Goal: Transaction & Acquisition: Purchase product/service

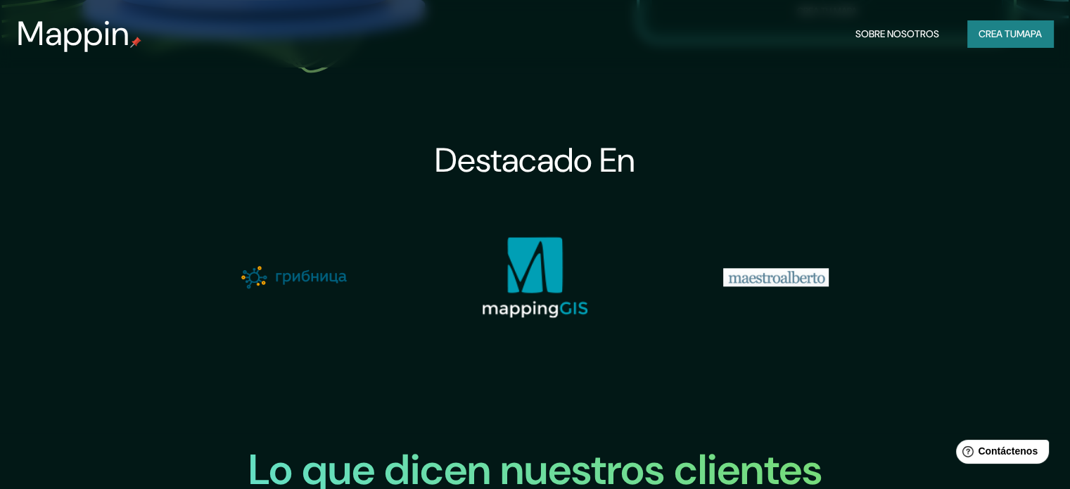
scroll to position [1135, 0]
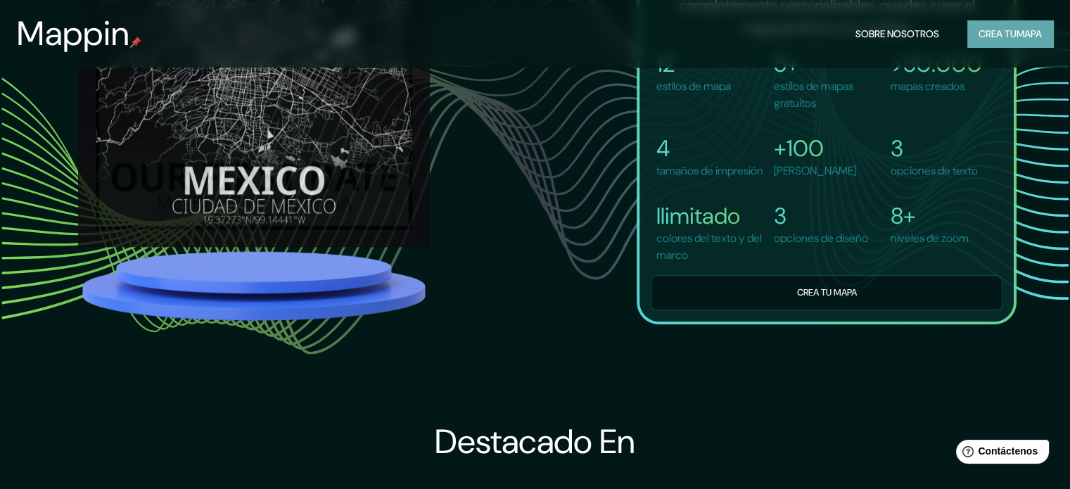
click at [1038, 44] on button "Crea tu mapa" at bounding box center [1011, 33] width 86 height 27
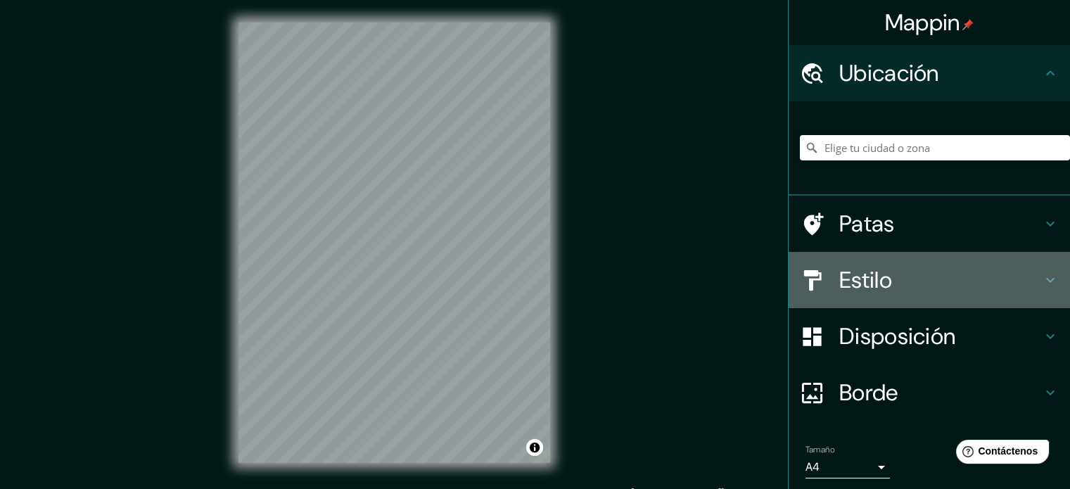
click at [865, 274] on font "Estilo" at bounding box center [866, 280] width 53 height 30
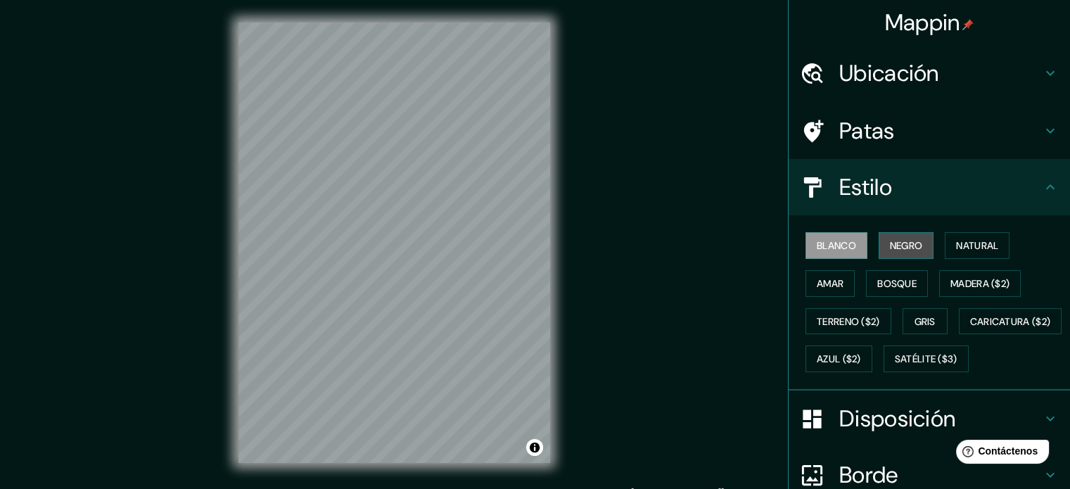
click at [910, 243] on font "Negro" at bounding box center [906, 245] width 33 height 13
click at [847, 239] on button "Blanco" at bounding box center [837, 245] width 62 height 27
click at [956, 239] on font "Natural" at bounding box center [977, 245] width 42 height 13
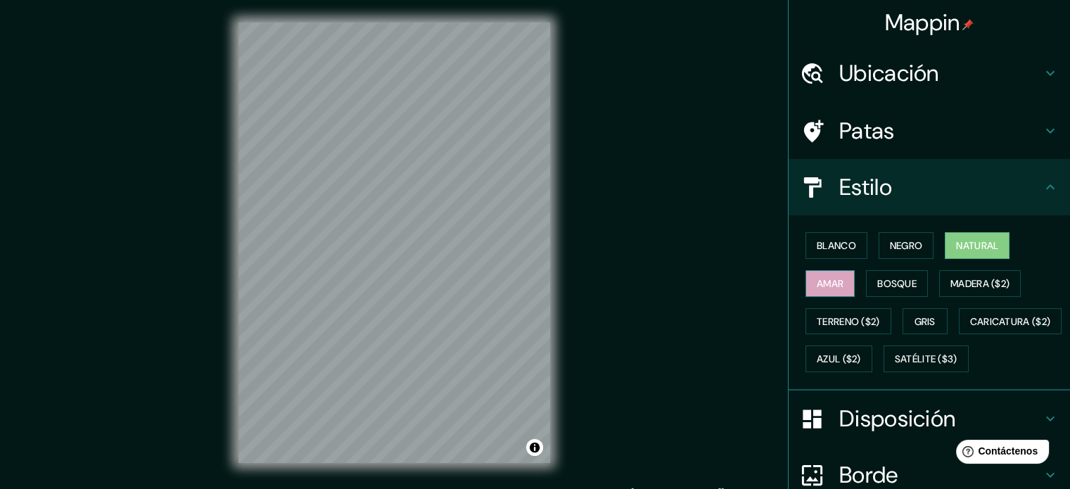
click at [806, 278] on button "Amar" at bounding box center [830, 283] width 49 height 27
click at [878, 274] on font "Bosque" at bounding box center [897, 283] width 39 height 18
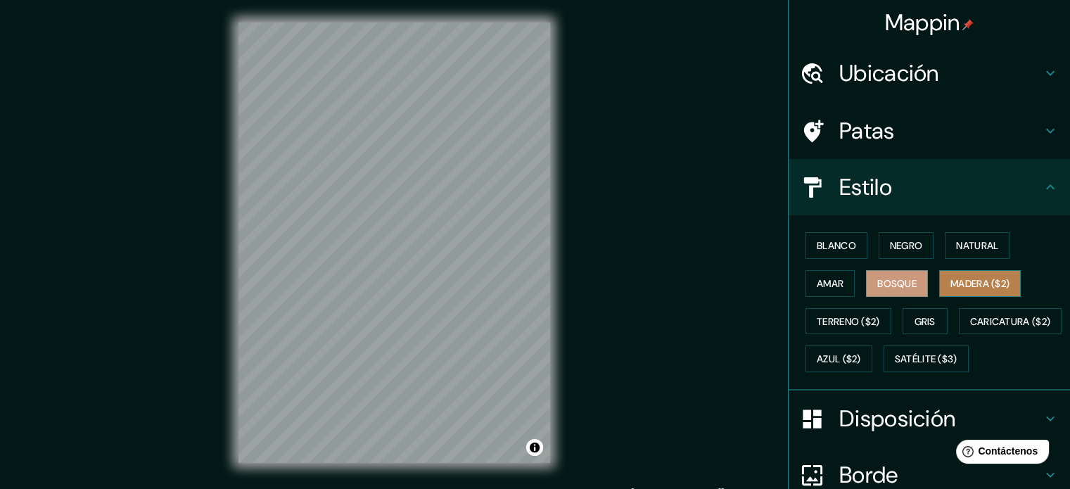
click at [942, 270] on button "Madera ($2)" at bounding box center [981, 283] width 82 height 27
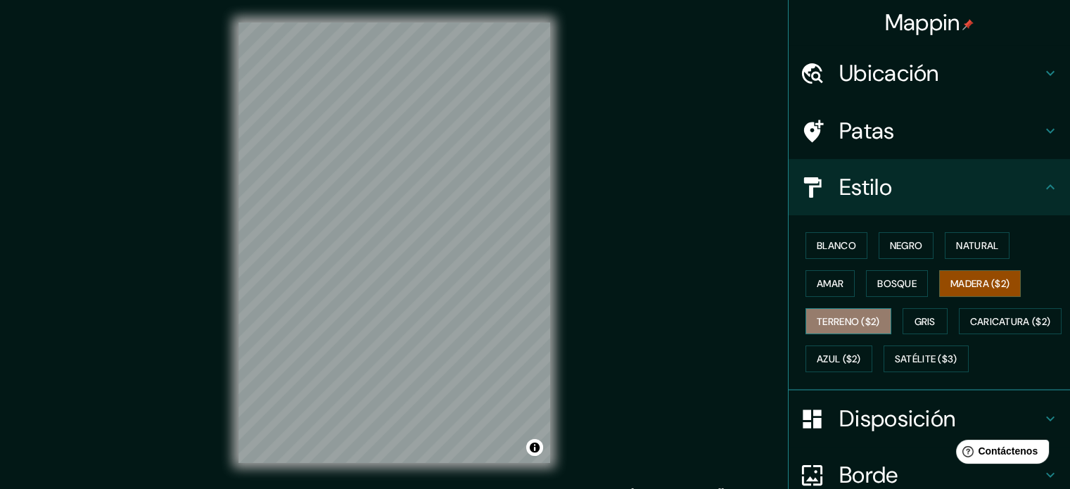
click at [835, 325] on font "Terreno ($2)" at bounding box center [848, 321] width 63 height 13
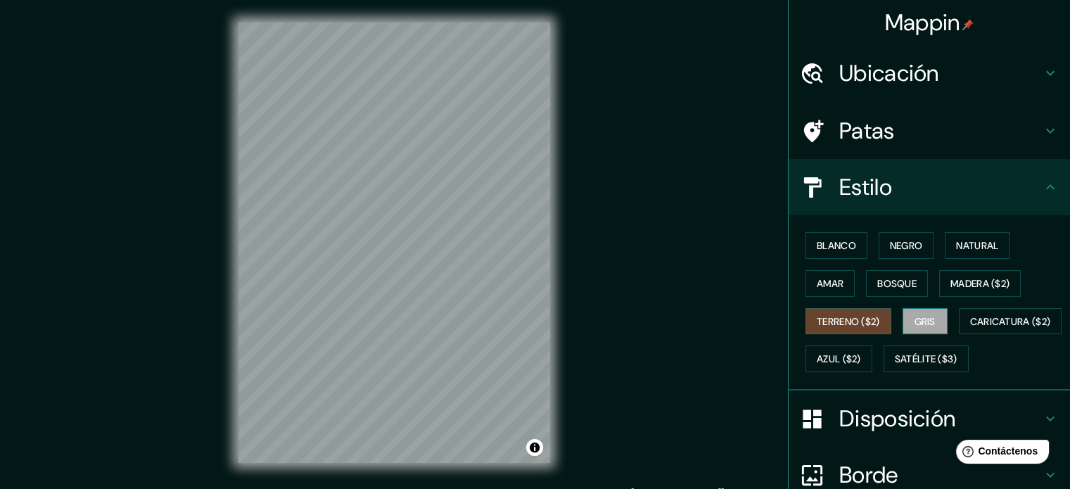
click at [920, 319] on font "Gris" at bounding box center [925, 321] width 21 height 13
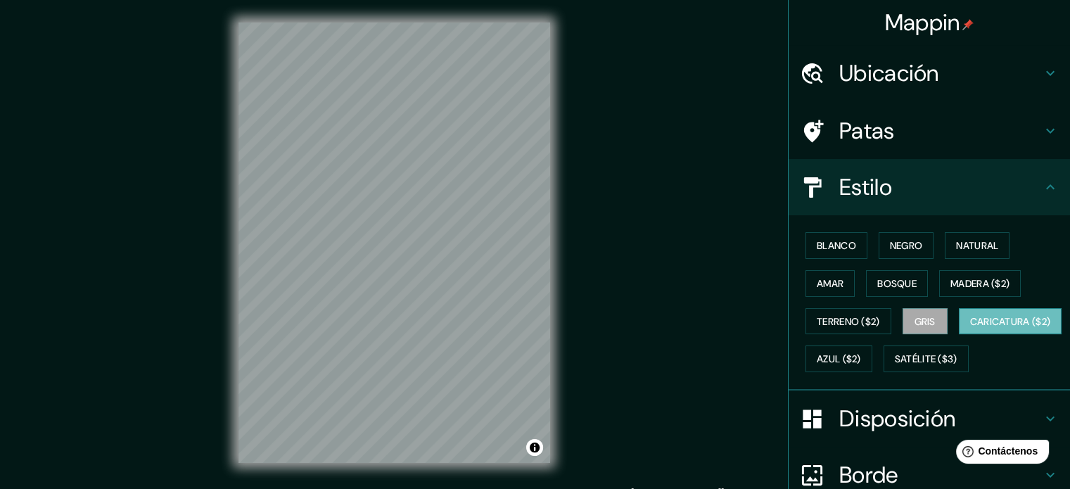
click at [970, 328] on font "Caricatura ($2)" at bounding box center [1010, 321] width 81 height 13
click at [895, 366] on font "Satélite ($3)" at bounding box center [926, 359] width 63 height 13
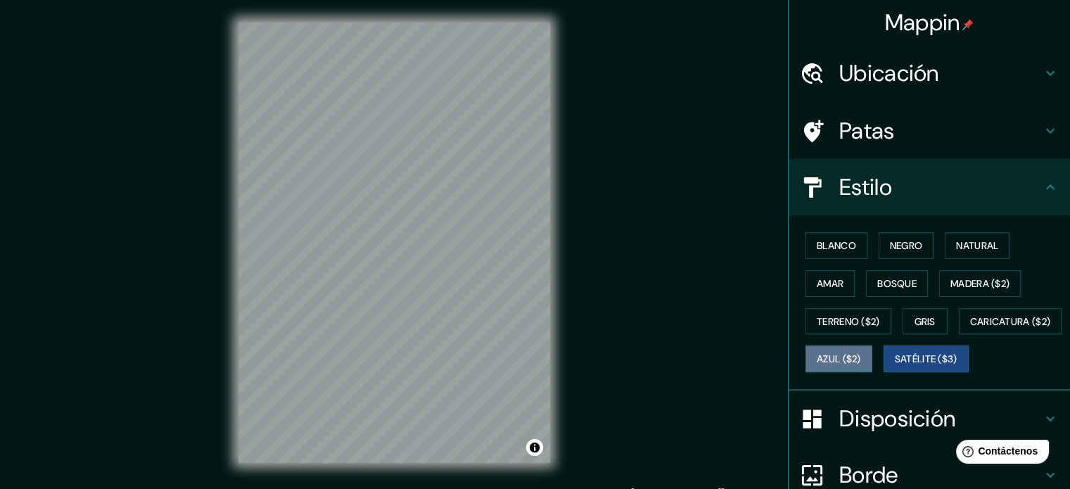
click at [861, 355] on font "Azul ($2)" at bounding box center [839, 359] width 44 height 13
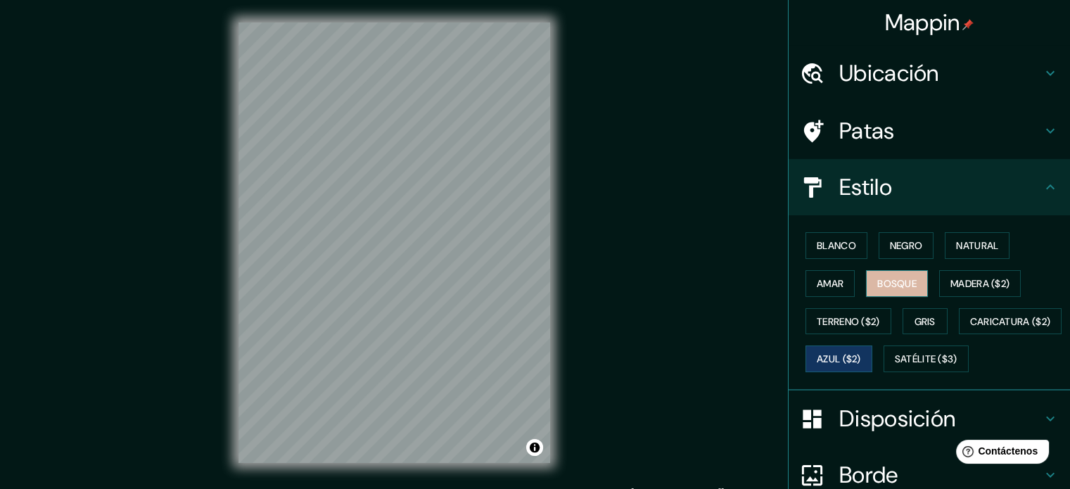
click at [885, 289] on font "Bosque" at bounding box center [897, 283] width 39 height 18
click at [890, 251] on font "Negro" at bounding box center [906, 245] width 33 height 18
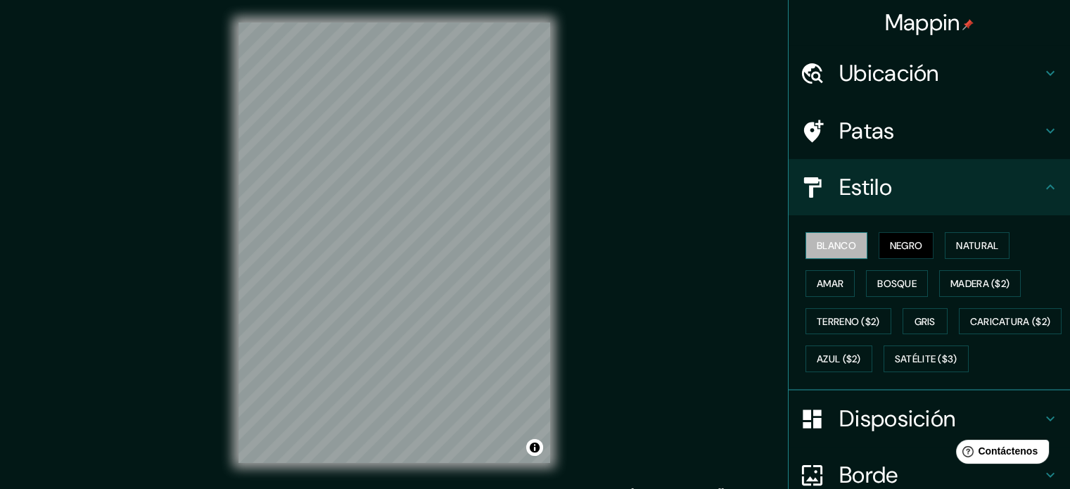
click at [845, 251] on font "Blanco" at bounding box center [836, 245] width 39 height 18
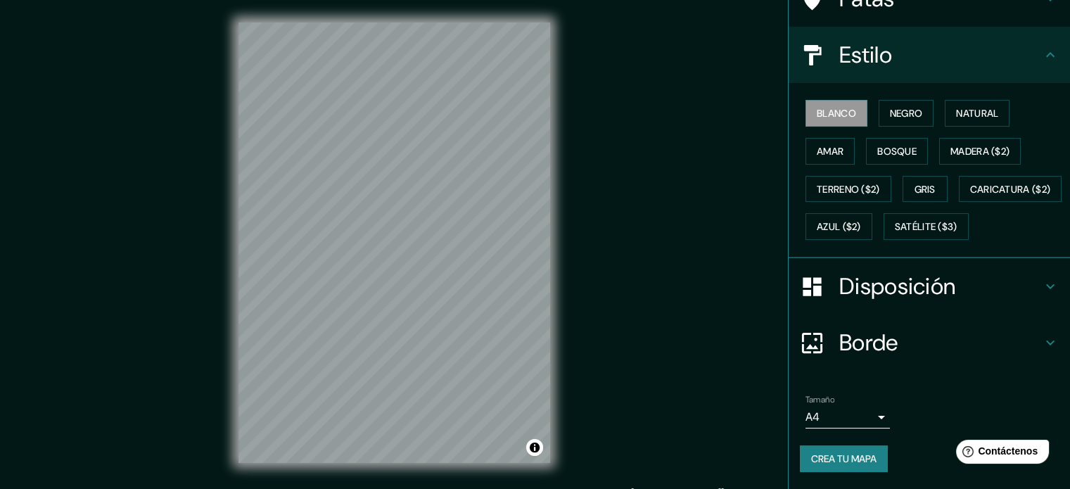
scroll to position [166, 0]
click at [826, 343] on div at bounding box center [819, 343] width 39 height 25
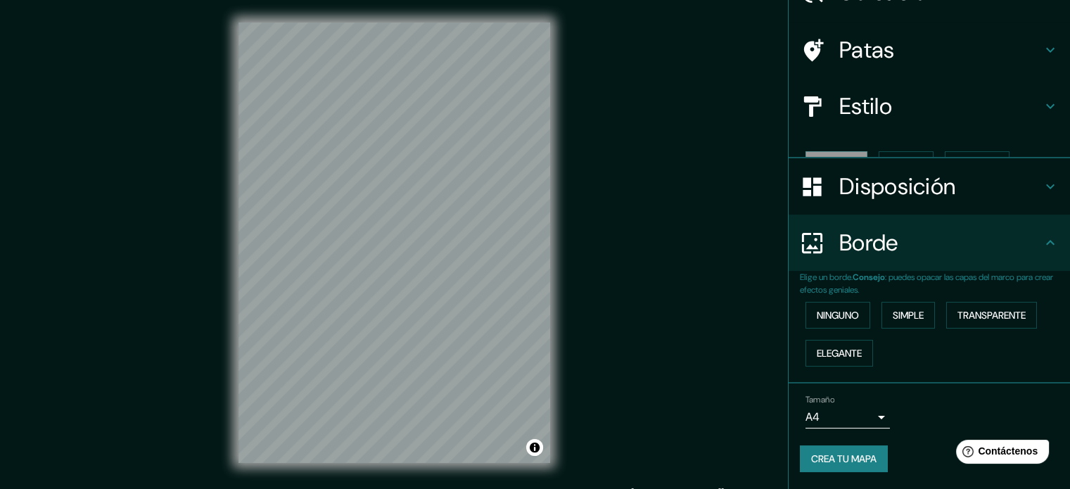
scroll to position [56, 0]
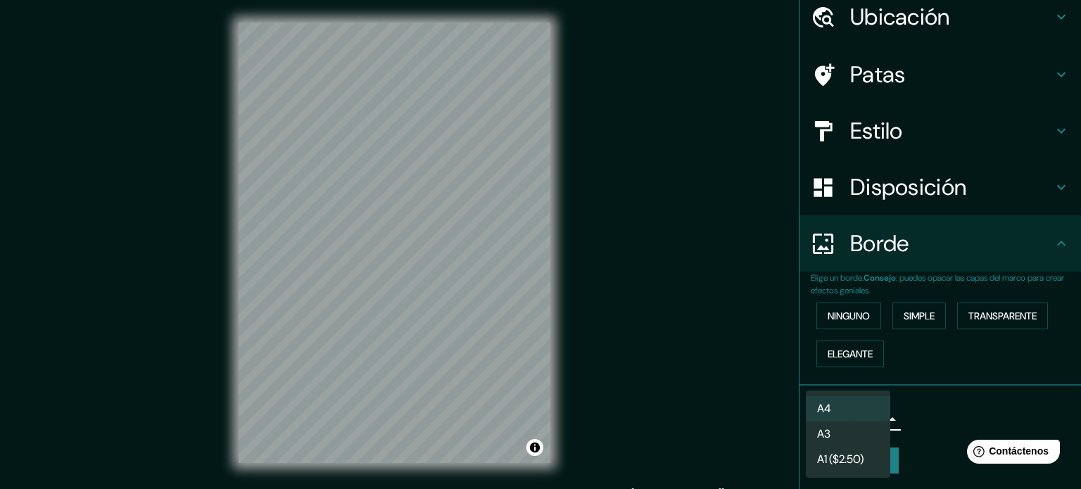
click at [842, 417] on body "Mappin Ubicación Patas Estilo Disposición Borde Elige un borde. Consejo : puede…" at bounding box center [540, 244] width 1081 height 489
click at [860, 472] on li "A1 ($2.50)" at bounding box center [848, 461] width 84 height 26
type input "a3"
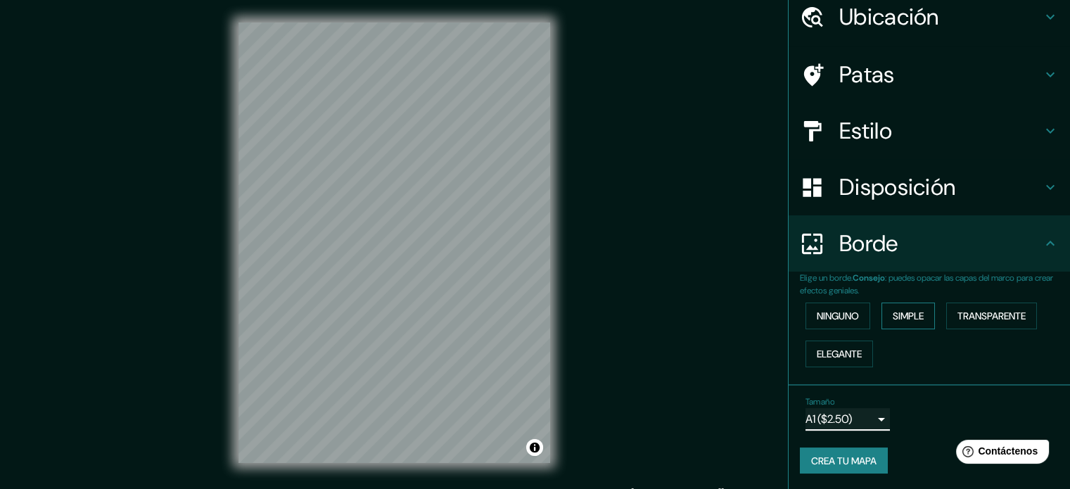
scroll to position [0, 0]
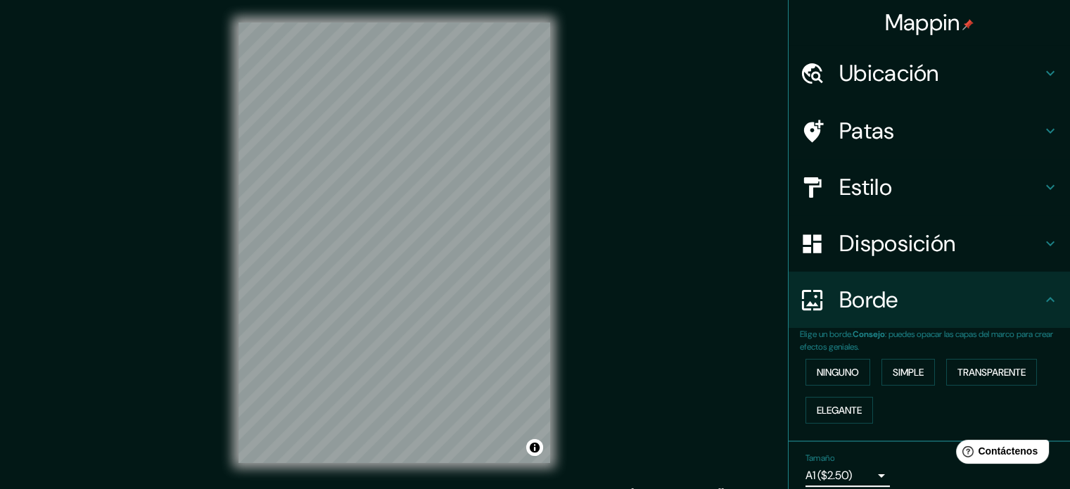
click at [909, 168] on div "Estilo" at bounding box center [930, 187] width 282 height 56
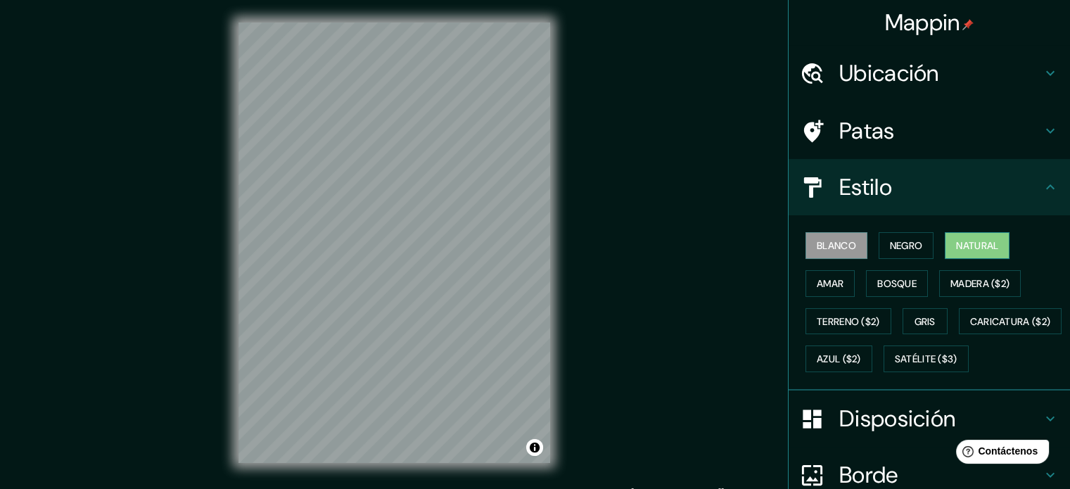
click at [945, 239] on button "Natural" at bounding box center [977, 245] width 65 height 27
drag, startPoint x: 358, startPoint y: 276, endPoint x: 566, endPoint y: 380, distance: 232.9
click at [566, 380] on div "© Mapbox © OpenStreetMap Improve this map" at bounding box center [394, 243] width 357 height 486
